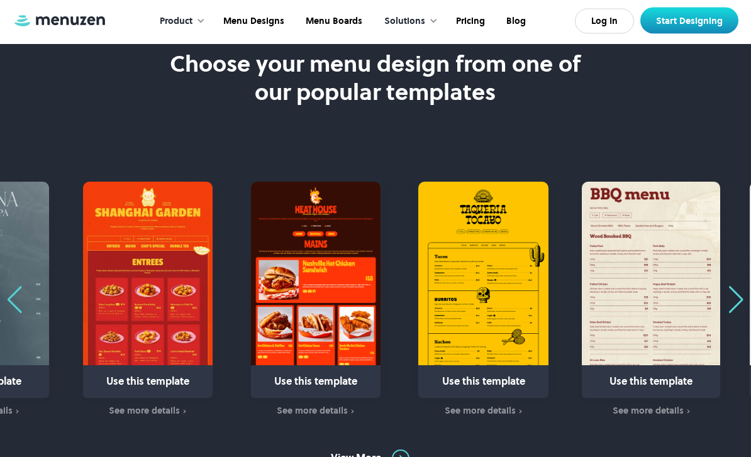
scroll to position [635, 0]
click at [738, 304] on div "Next slide" at bounding box center [735, 300] width 17 height 28
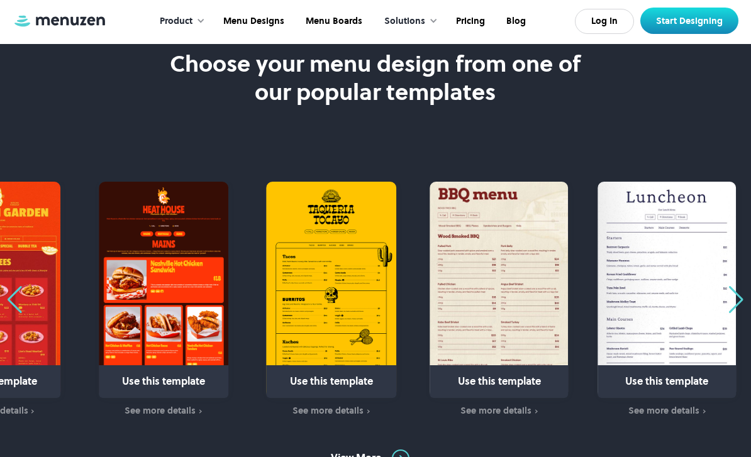
click at [738, 304] on div "Next slide" at bounding box center [735, 300] width 17 height 28
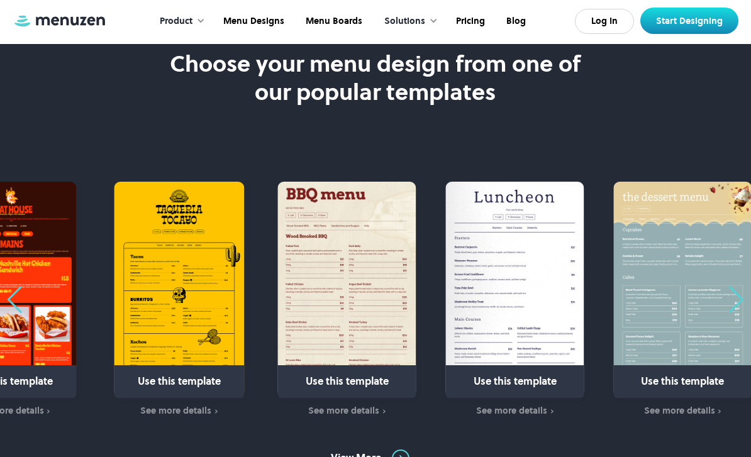
click at [738, 304] on div "Next slide" at bounding box center [735, 300] width 17 height 28
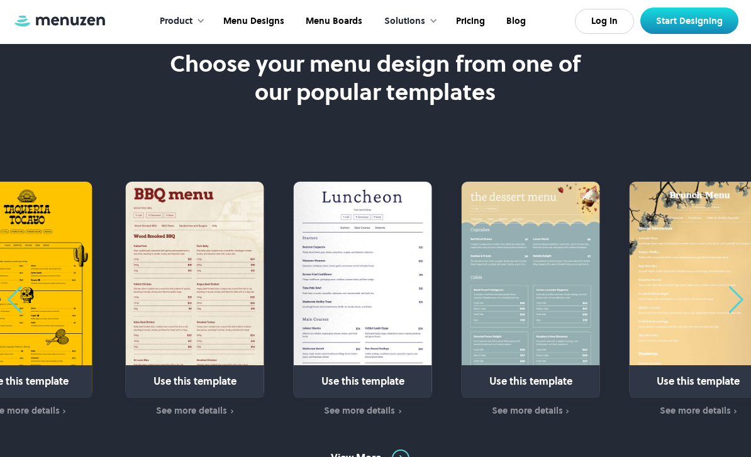
click at [738, 304] on div "Next slide" at bounding box center [735, 300] width 17 height 28
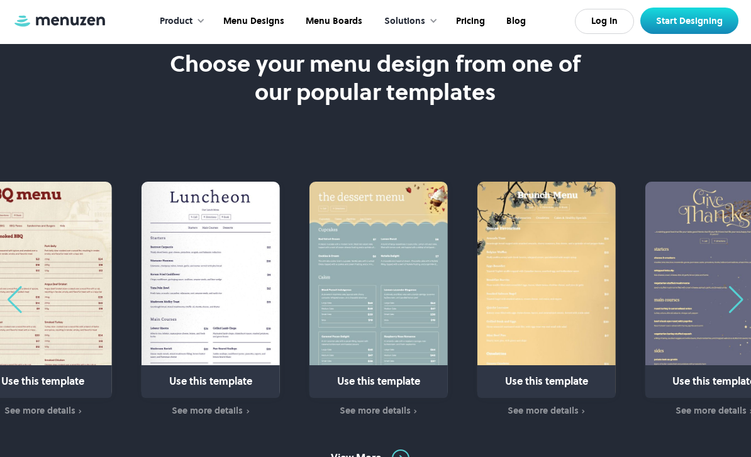
click at [738, 304] on div "Next slide" at bounding box center [735, 300] width 17 height 28
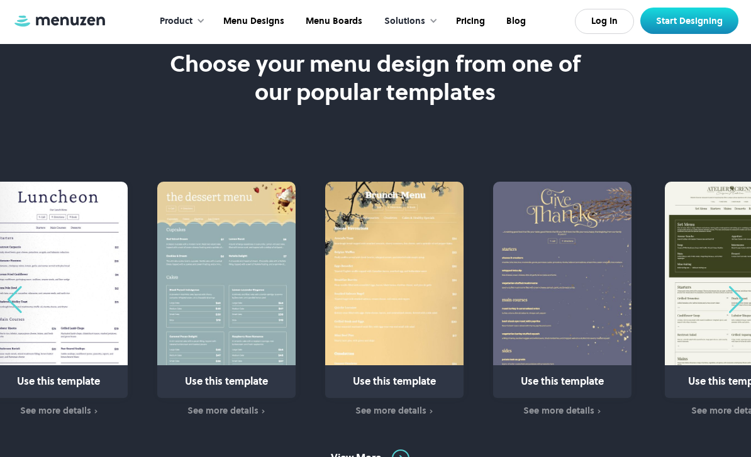
click at [739, 296] on div "Next slide" at bounding box center [735, 300] width 17 height 28
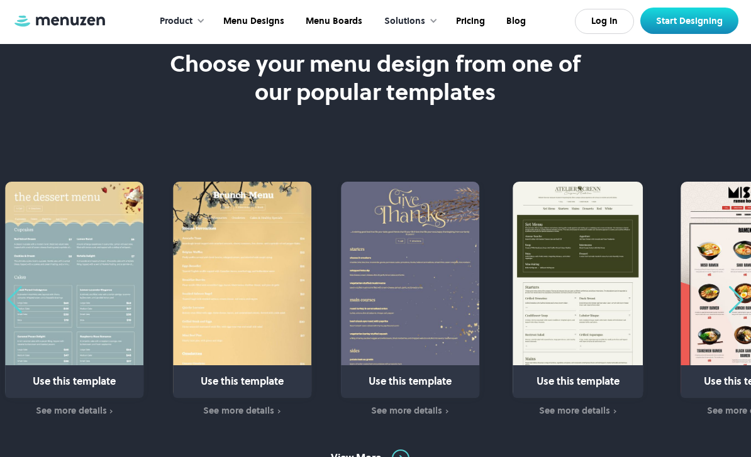
click at [739, 296] on div "Next slide" at bounding box center [735, 300] width 17 height 28
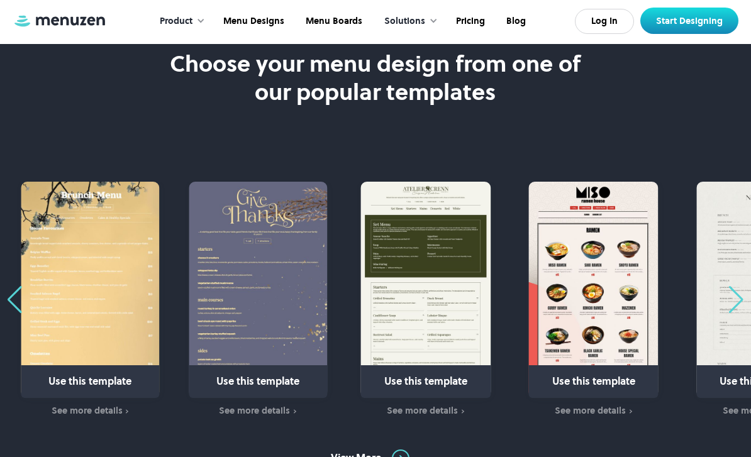
click at [739, 296] on div "Next slide" at bounding box center [735, 300] width 17 height 28
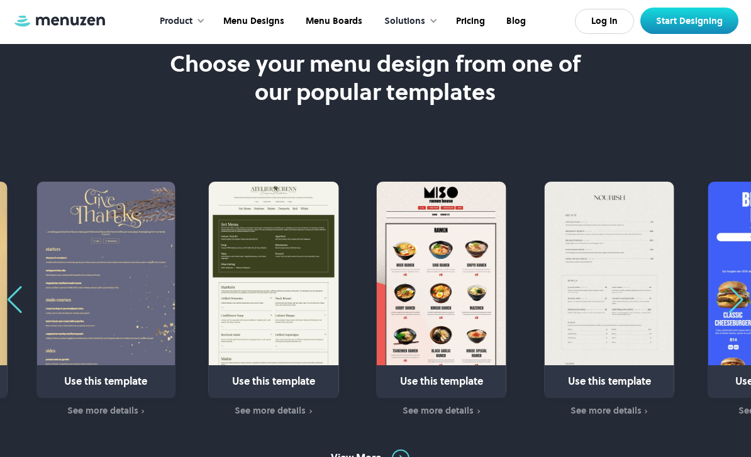
click at [739, 296] on div "Next slide" at bounding box center [735, 300] width 17 height 28
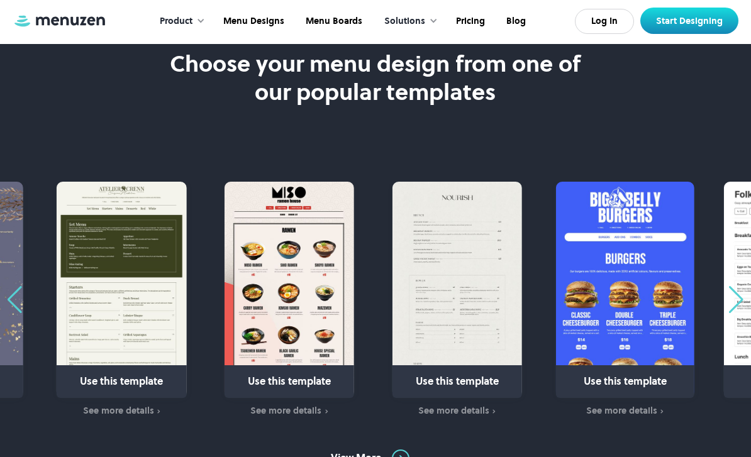
click at [739, 296] on div "Next slide" at bounding box center [735, 300] width 17 height 28
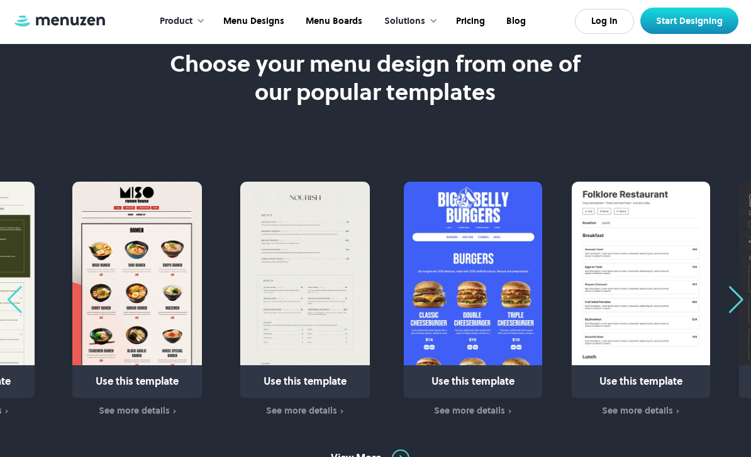
click at [739, 296] on div "Next slide" at bounding box center [735, 300] width 17 height 28
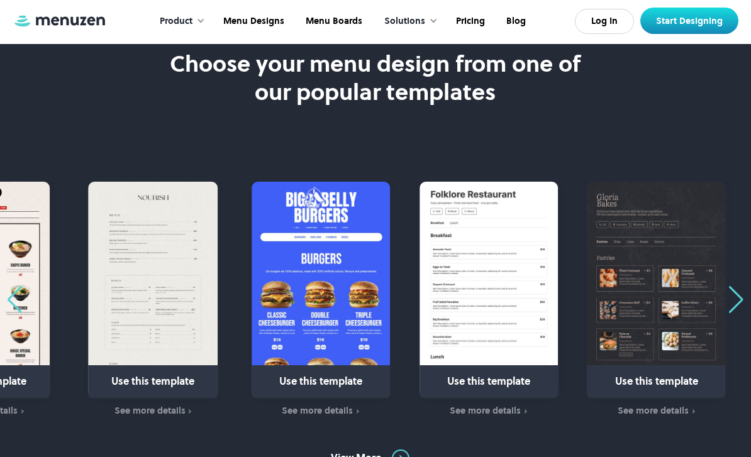
click at [739, 296] on div "Next slide" at bounding box center [735, 300] width 17 height 28
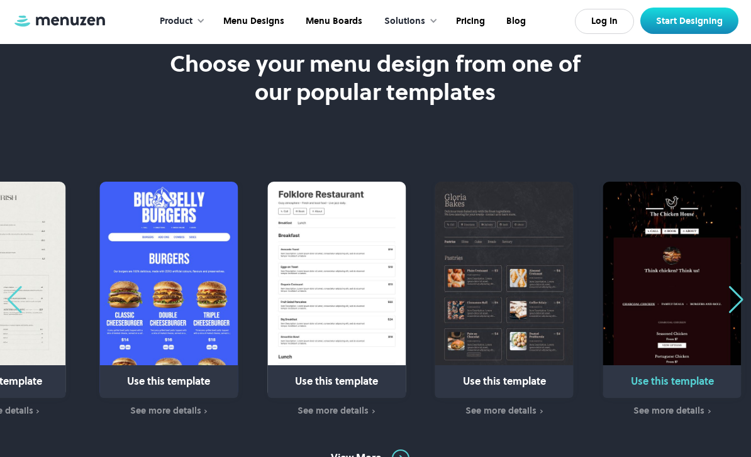
click at [716, 296] on img "15 / 31" at bounding box center [672, 290] width 138 height 216
